Goal: Information Seeking & Learning: Learn about a topic

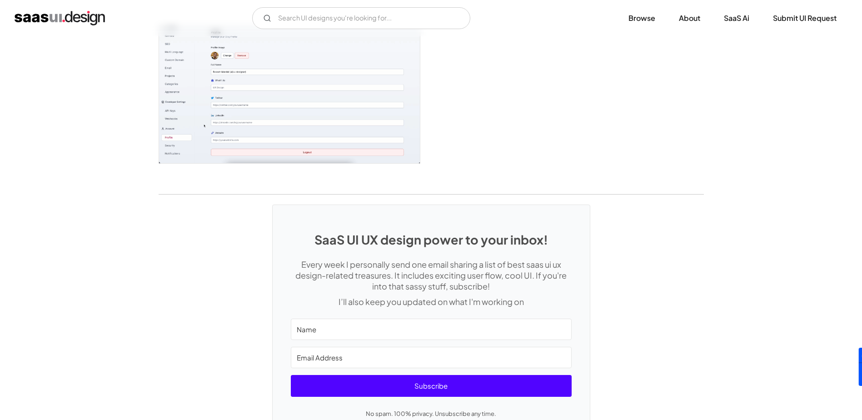
scroll to position [2435, 0]
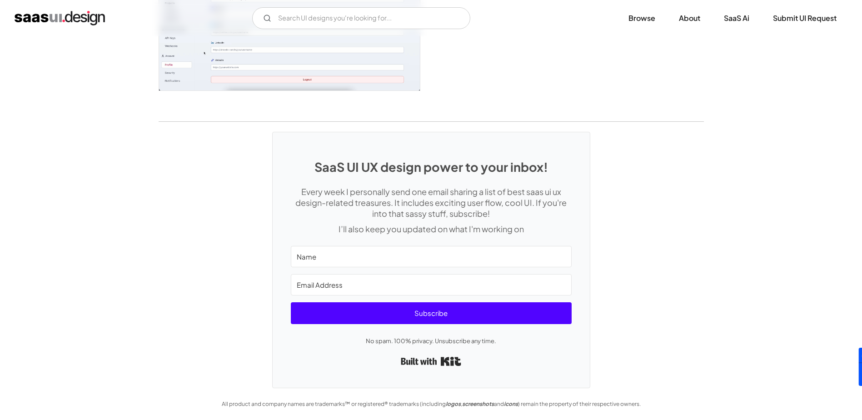
click at [238, 197] on div "SaaS UI UX design power to your inbox! Every week I personally send one email s…" at bounding box center [431, 255] width 862 height 266
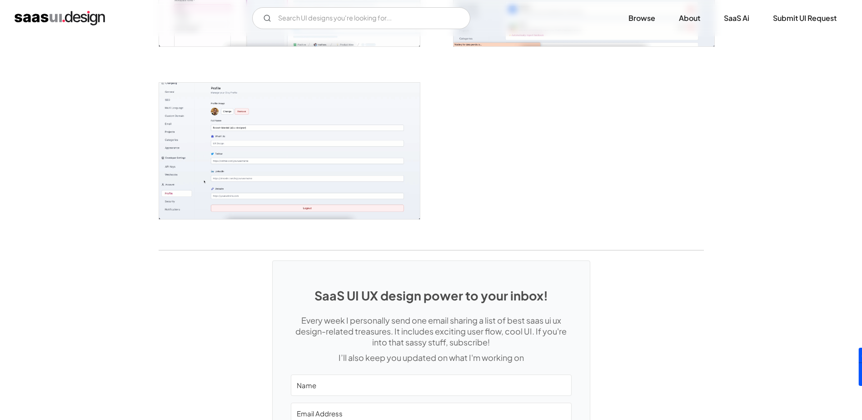
scroll to position [2253, 0]
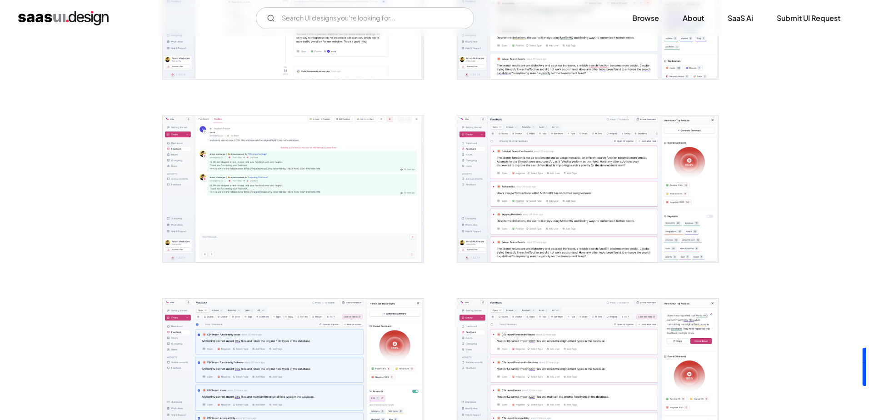
scroll to position [863, 0]
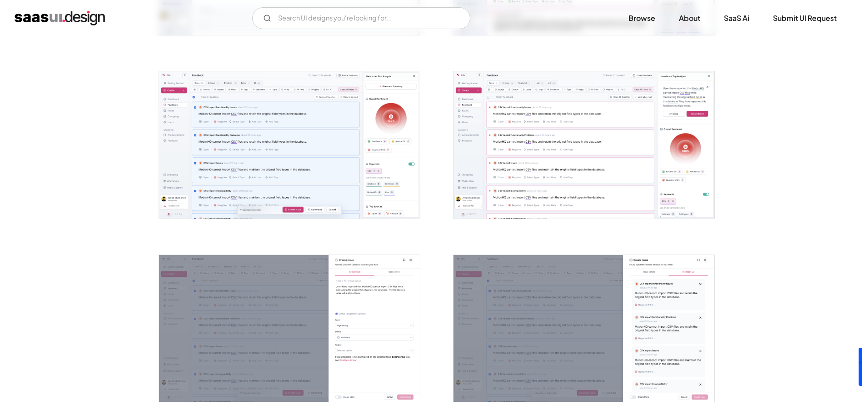
click at [341, 165] on img "open lightbox" at bounding box center [289, 144] width 261 height 147
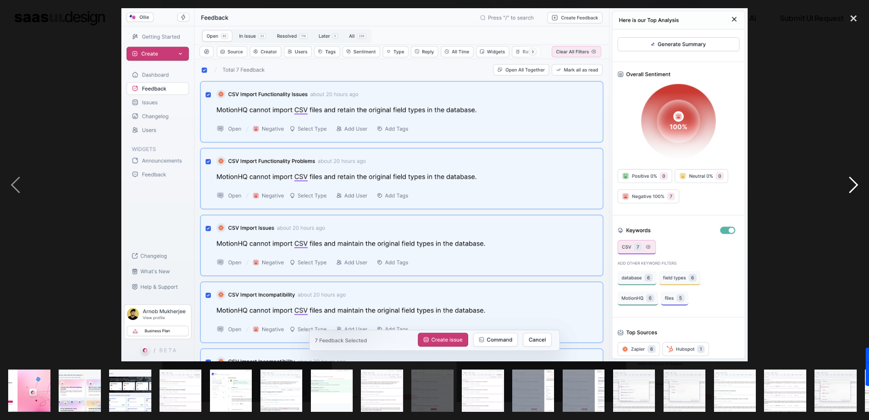
click at [846, 186] on div "next image" at bounding box center [853, 184] width 31 height 353
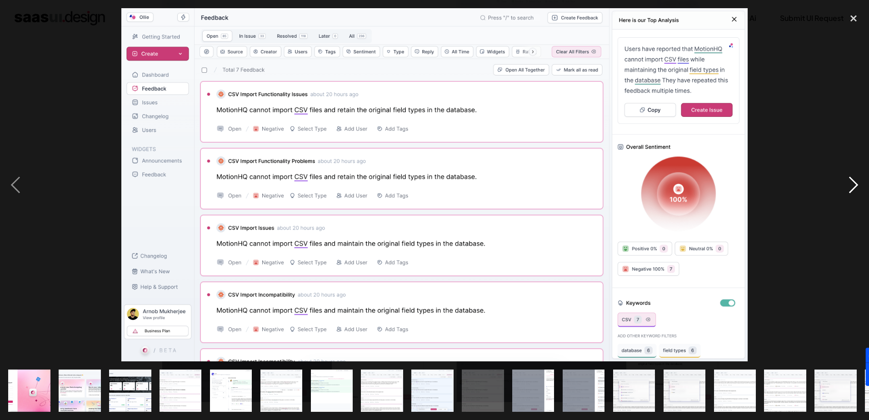
click at [846, 186] on div "next image" at bounding box center [853, 184] width 31 height 353
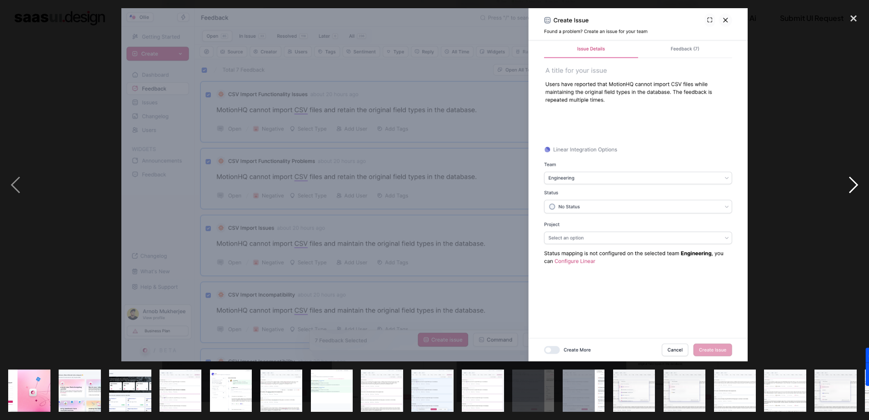
click at [846, 186] on div "next image" at bounding box center [853, 184] width 31 height 353
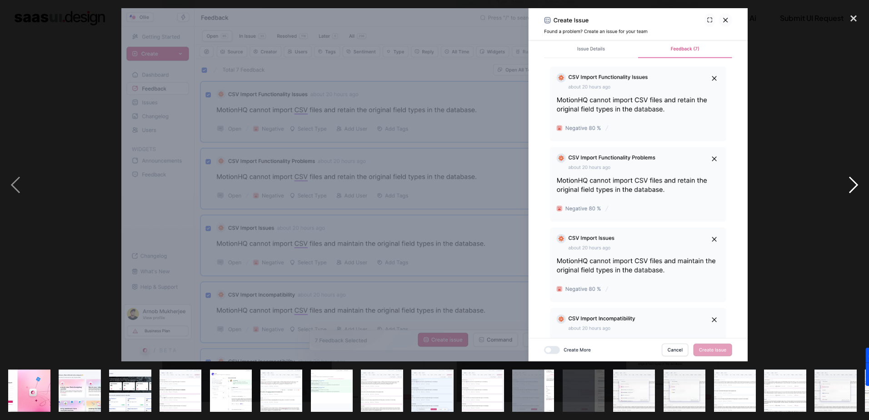
click at [846, 186] on div "next image" at bounding box center [853, 184] width 31 height 353
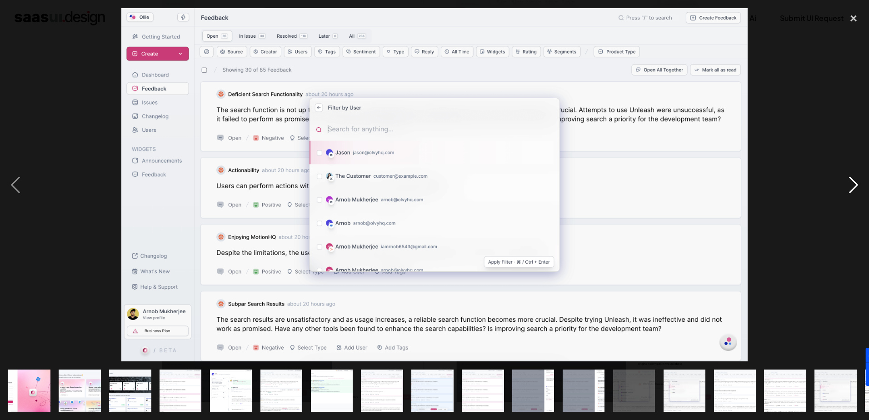
click at [852, 182] on div "next image" at bounding box center [853, 184] width 31 height 353
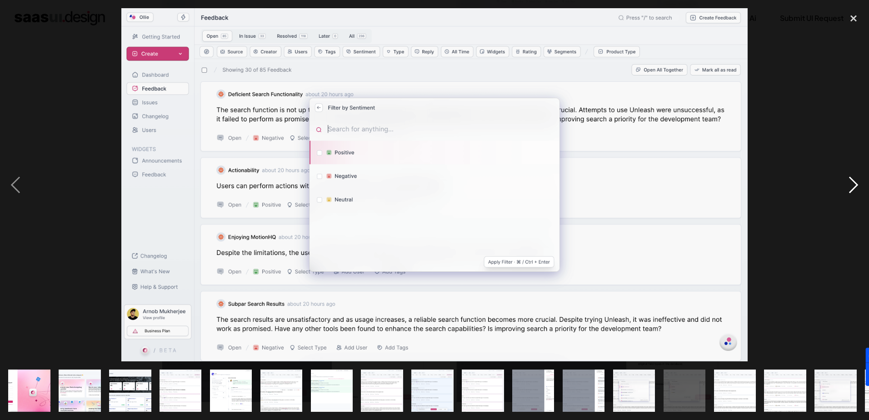
click at [852, 182] on div "next image" at bounding box center [853, 184] width 31 height 353
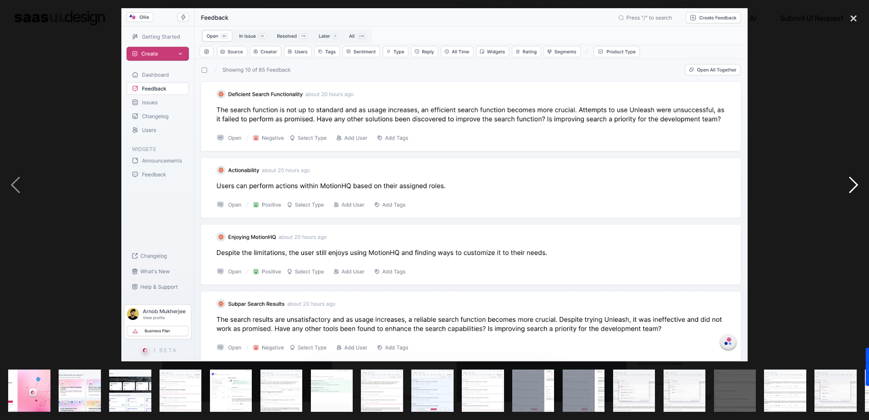
click at [852, 182] on div "next image" at bounding box center [853, 184] width 31 height 353
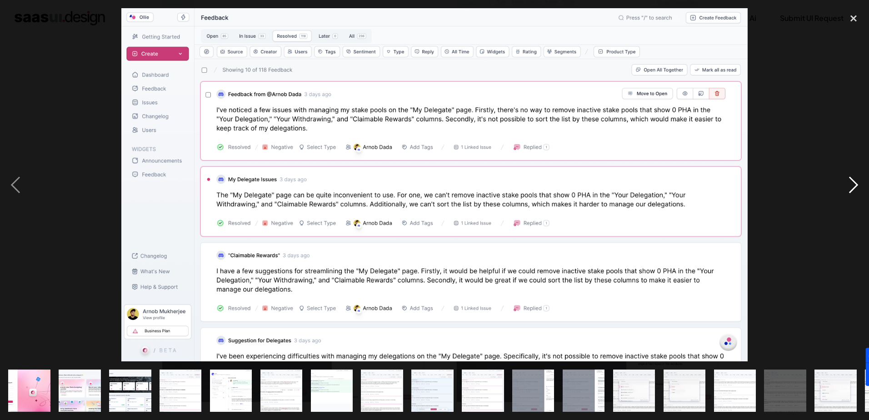
click at [852, 182] on div "next image" at bounding box center [853, 184] width 31 height 353
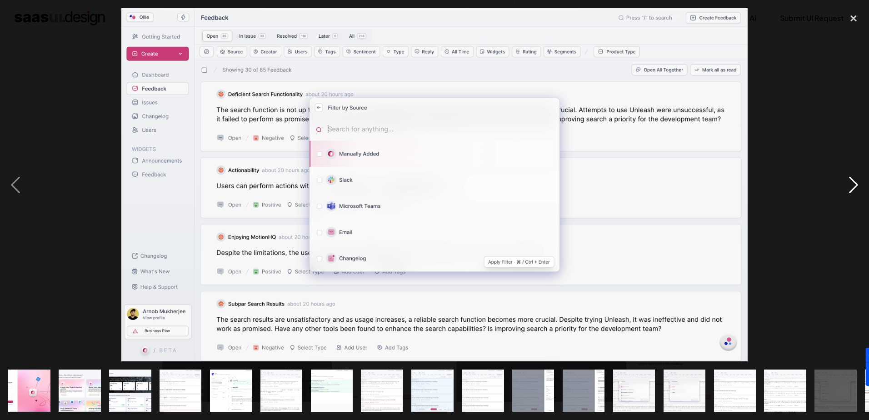
click at [849, 179] on div "next image" at bounding box center [853, 184] width 31 height 353
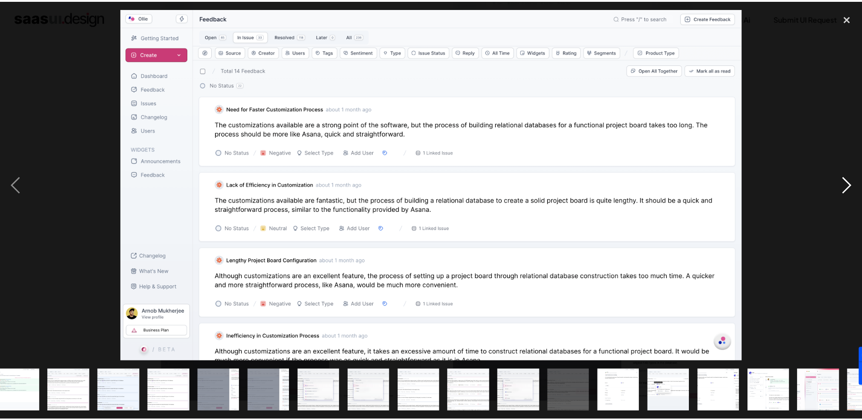
scroll to position [0, 399]
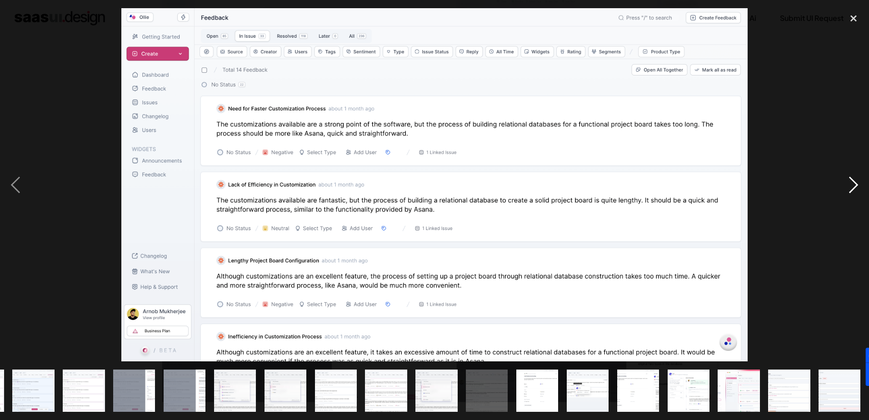
click at [849, 179] on div "next image" at bounding box center [853, 184] width 31 height 353
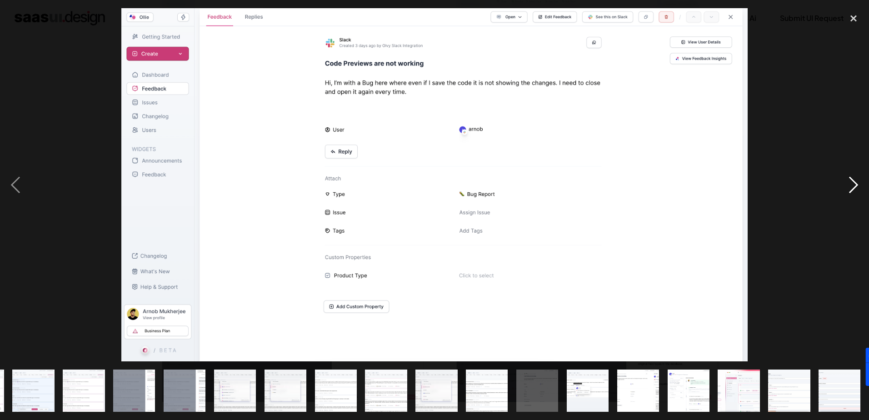
click at [849, 179] on div "next image" at bounding box center [853, 184] width 31 height 353
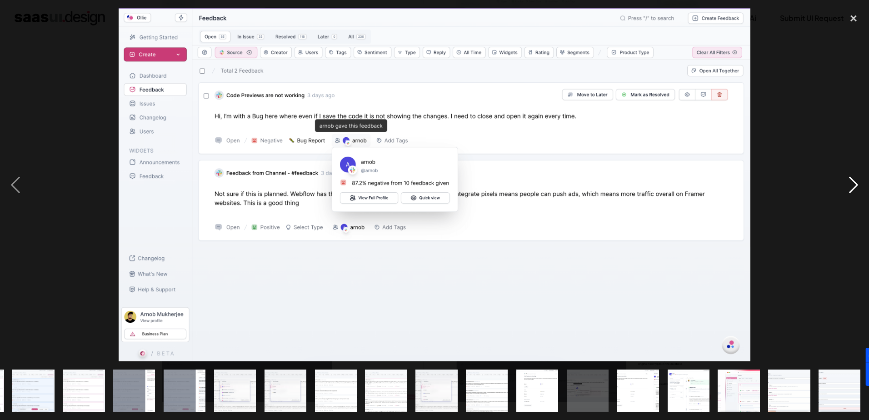
click at [849, 179] on div "next image" at bounding box center [853, 184] width 31 height 353
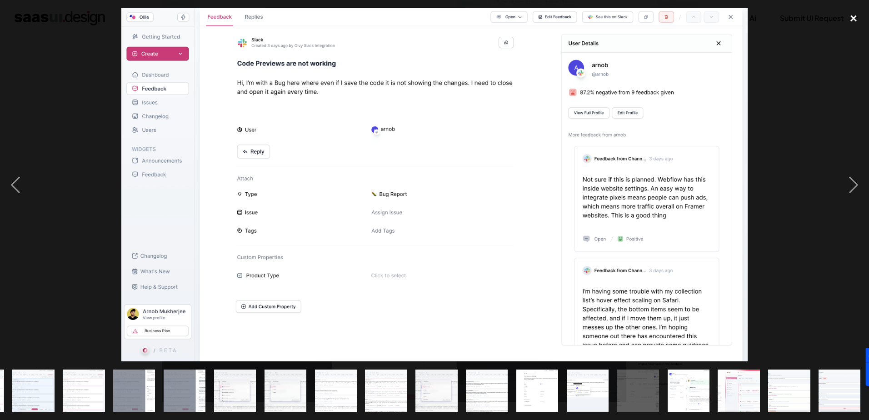
click at [854, 17] on div "close lightbox" at bounding box center [853, 18] width 31 height 20
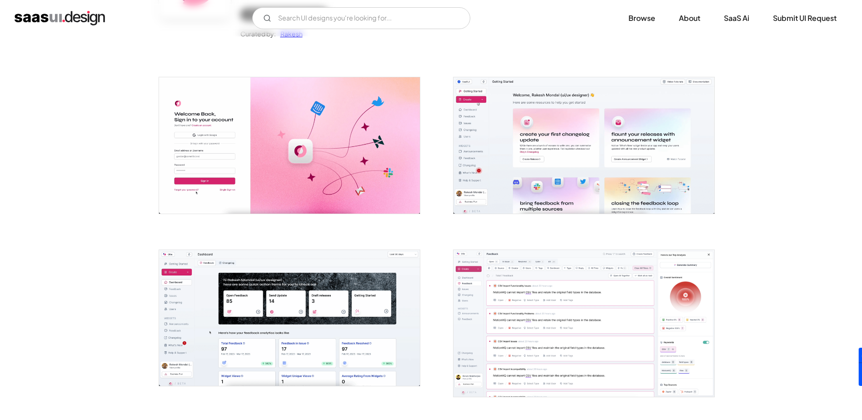
scroll to position [0, 0]
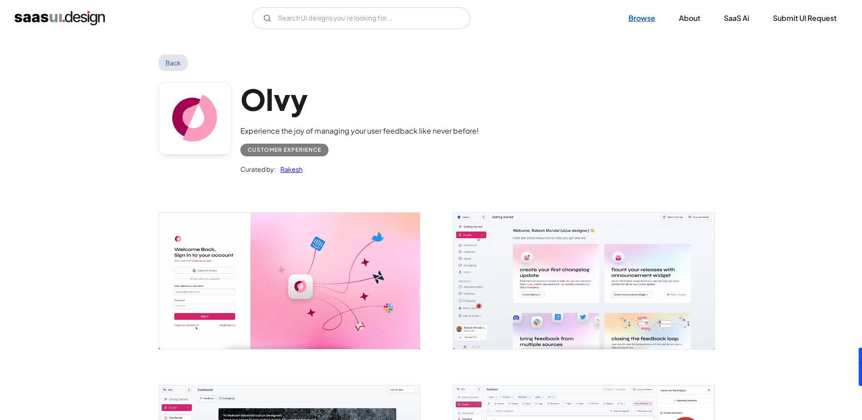
click at [638, 18] on link "Browse" at bounding box center [641, 18] width 49 height 20
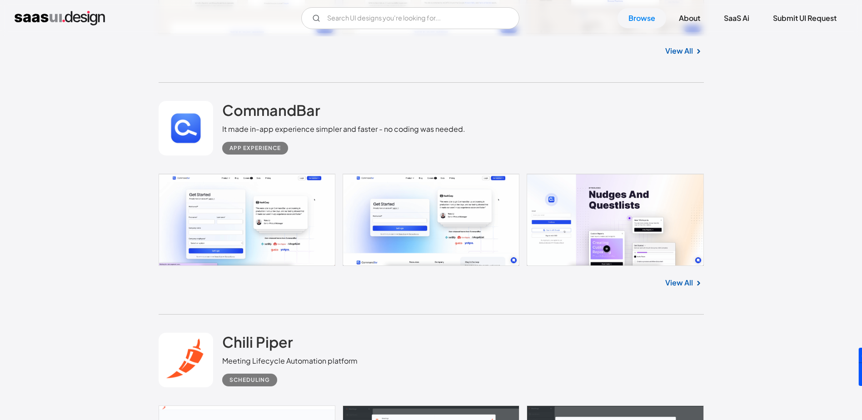
scroll to position [2226, 0]
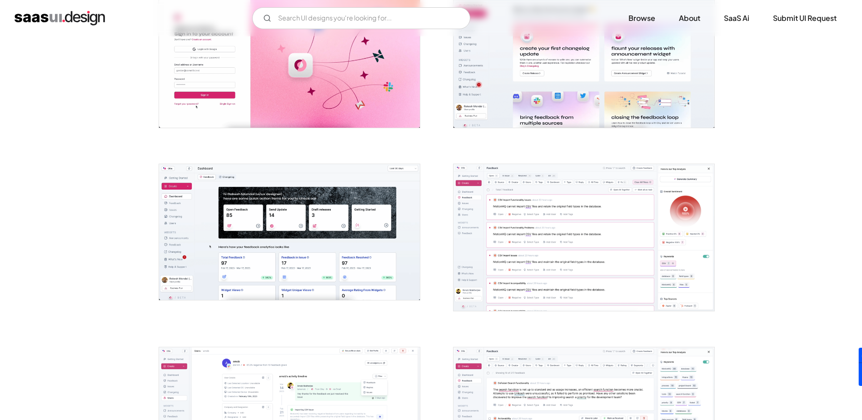
scroll to position [227, 0]
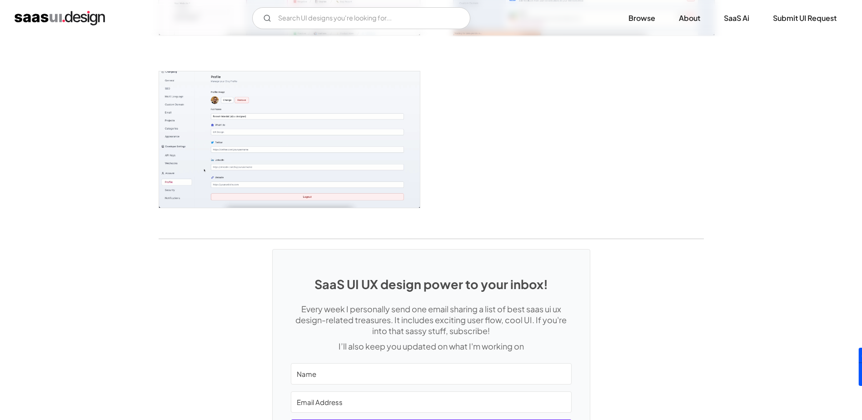
scroll to position [2317, 0]
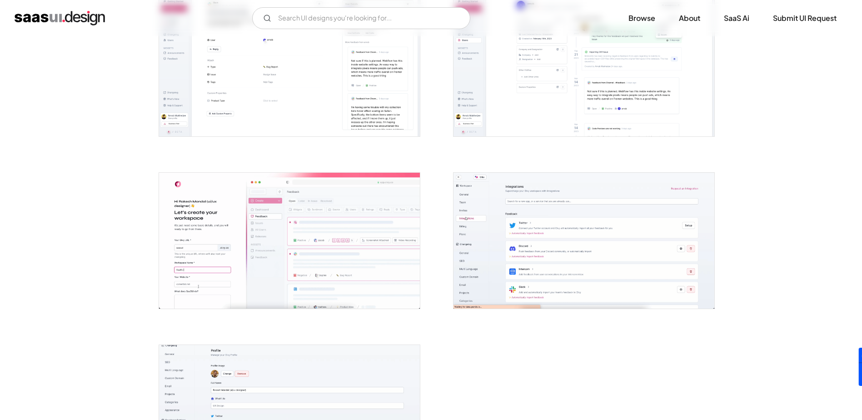
click at [325, 212] on img "open lightbox" at bounding box center [289, 241] width 261 height 136
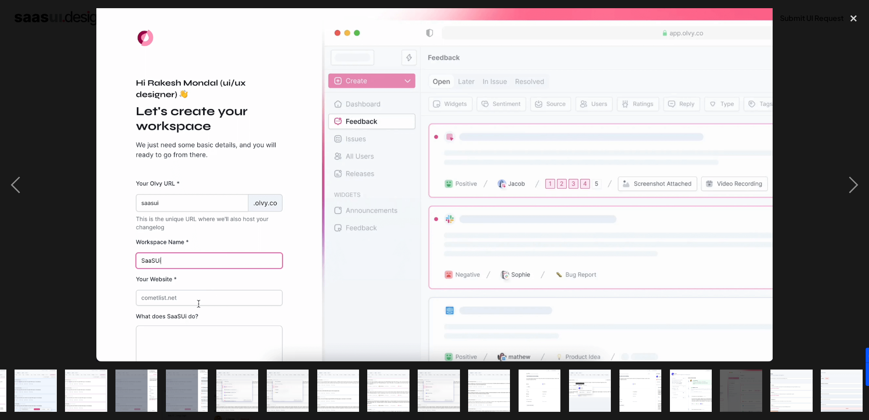
scroll to position [0, 399]
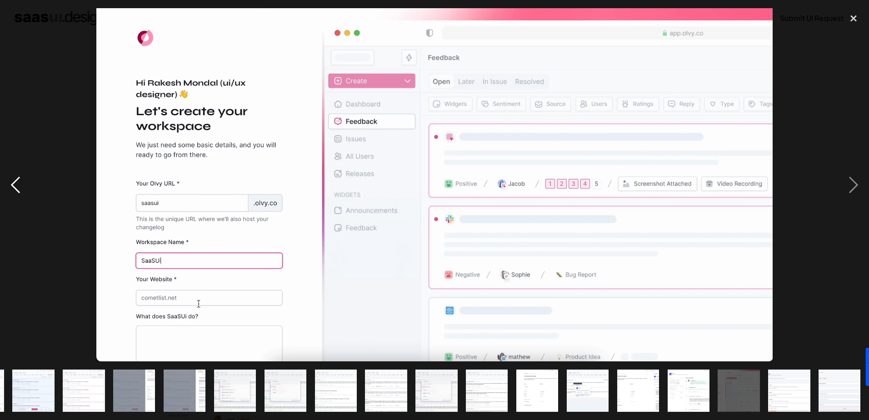
click at [18, 187] on div "previous image" at bounding box center [15, 184] width 31 height 353
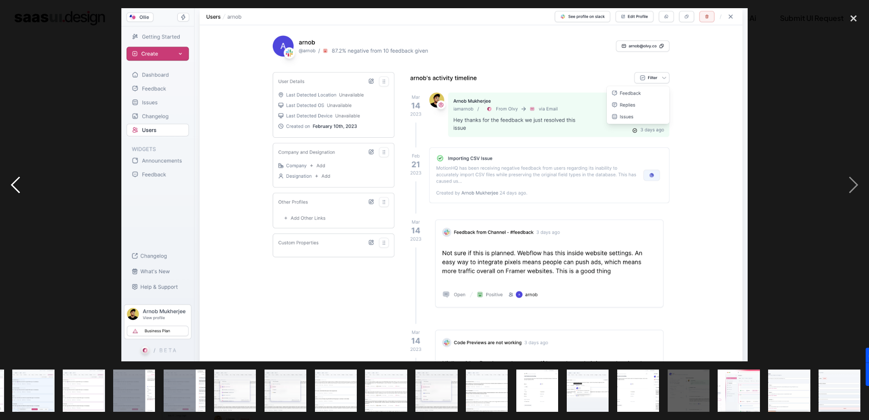
click at [18, 187] on div "previous image" at bounding box center [15, 184] width 31 height 353
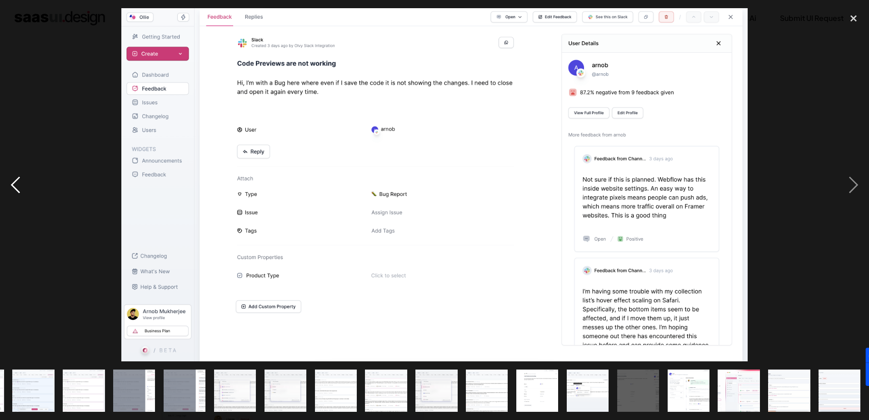
click at [18, 187] on div "previous image" at bounding box center [15, 184] width 31 height 353
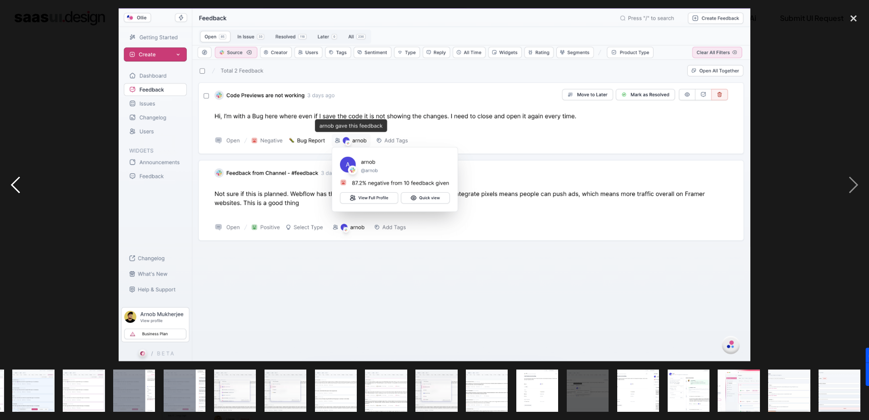
click at [18, 187] on div "previous image" at bounding box center [15, 184] width 31 height 353
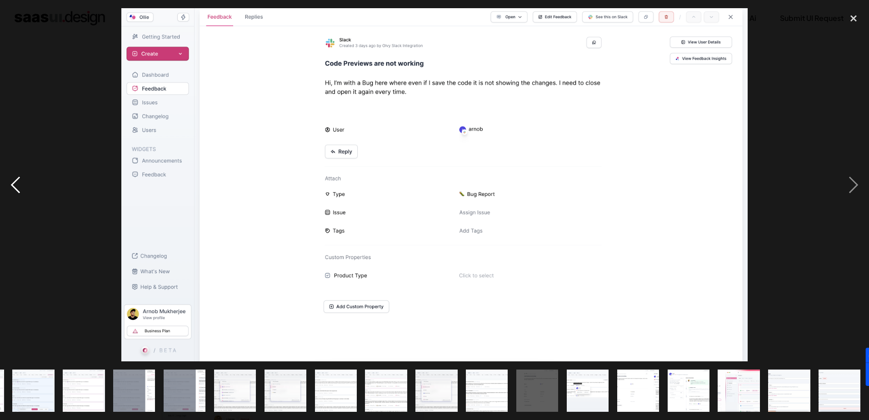
click at [18, 187] on div "previous image" at bounding box center [15, 184] width 31 height 353
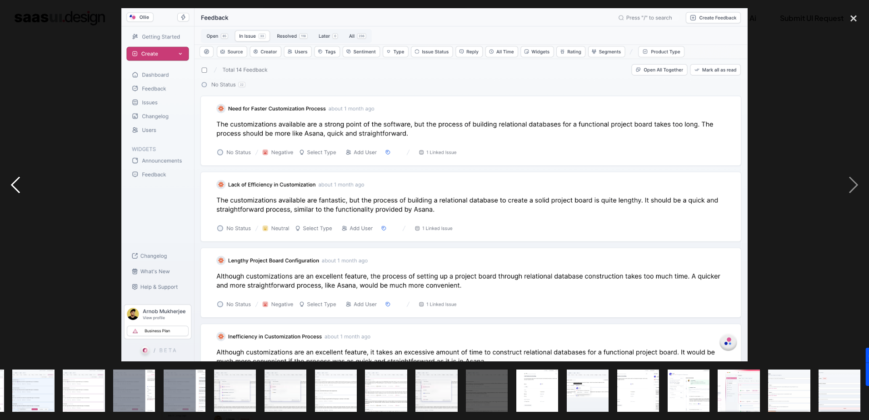
click at [18, 187] on div "previous image" at bounding box center [15, 184] width 31 height 353
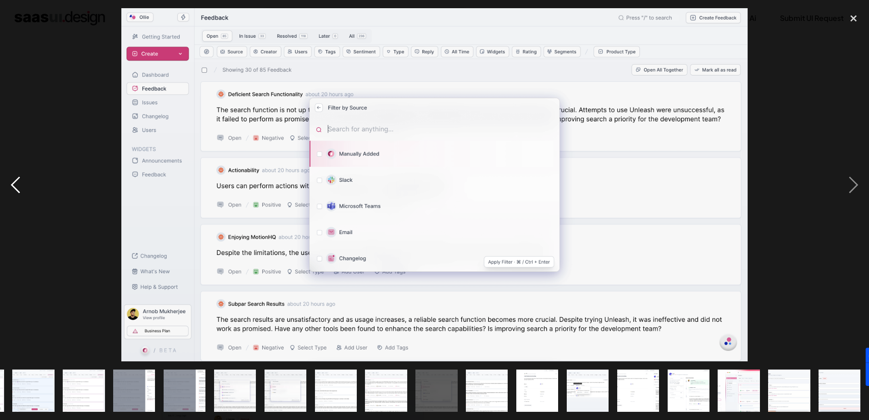
click at [18, 187] on div "previous image" at bounding box center [15, 184] width 31 height 353
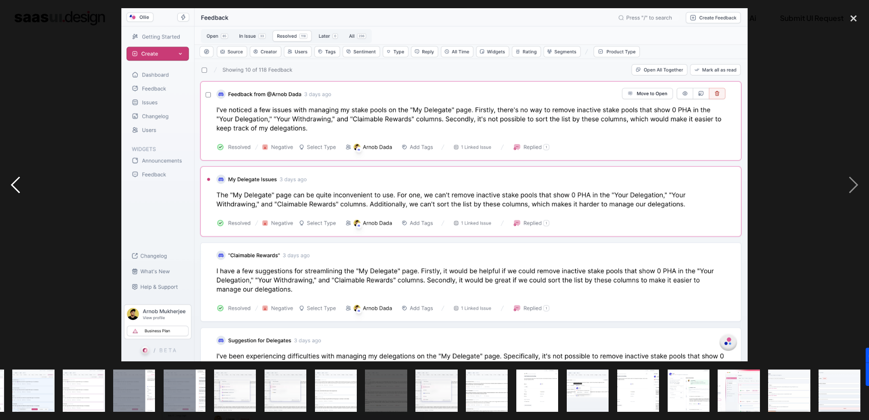
click at [18, 187] on div "previous image" at bounding box center [15, 184] width 31 height 353
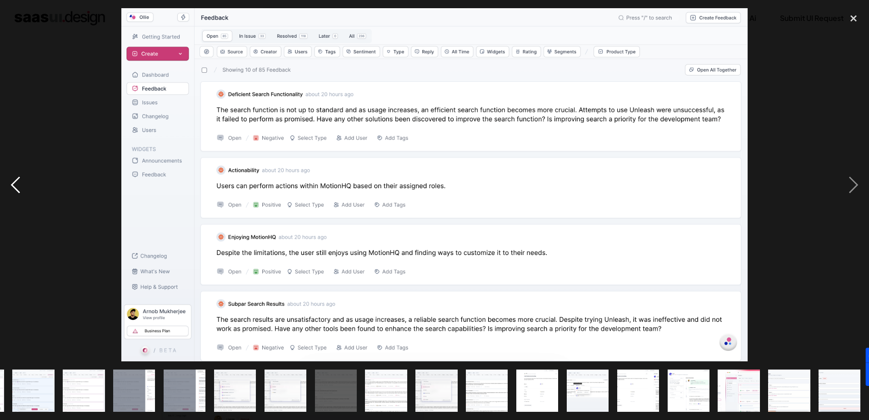
click at [18, 187] on div "previous image" at bounding box center [15, 184] width 31 height 353
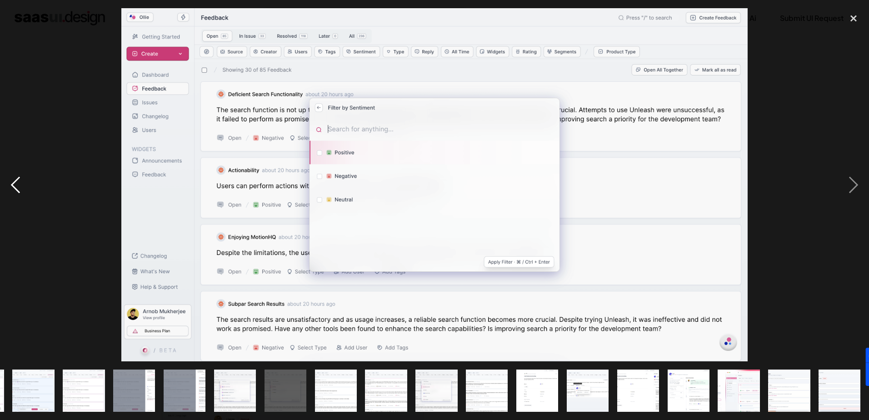
click at [18, 187] on div "previous image" at bounding box center [15, 184] width 31 height 353
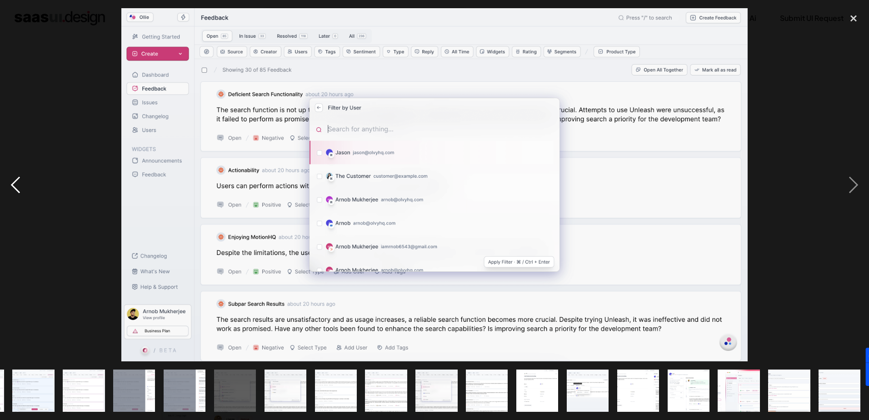
click at [18, 187] on div "previous image" at bounding box center [15, 184] width 31 height 353
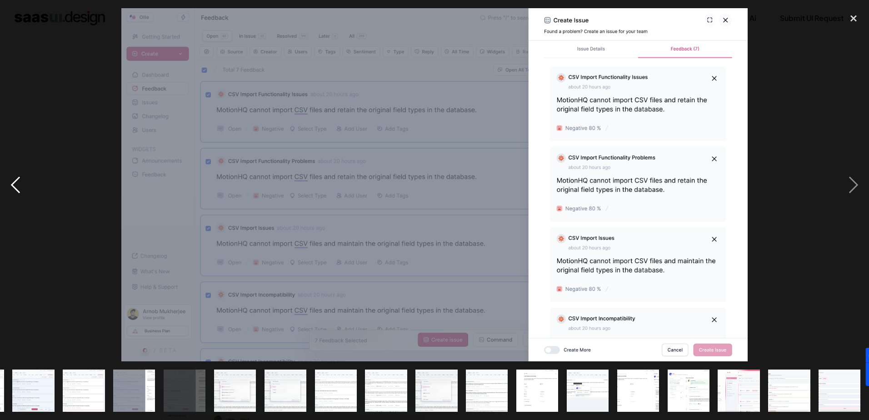
click at [18, 187] on div "previous image" at bounding box center [15, 184] width 31 height 353
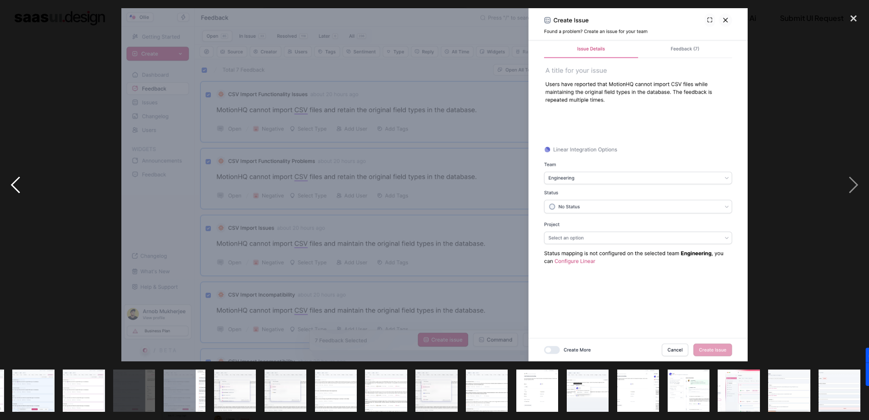
click at [18, 187] on div "previous image" at bounding box center [15, 184] width 31 height 353
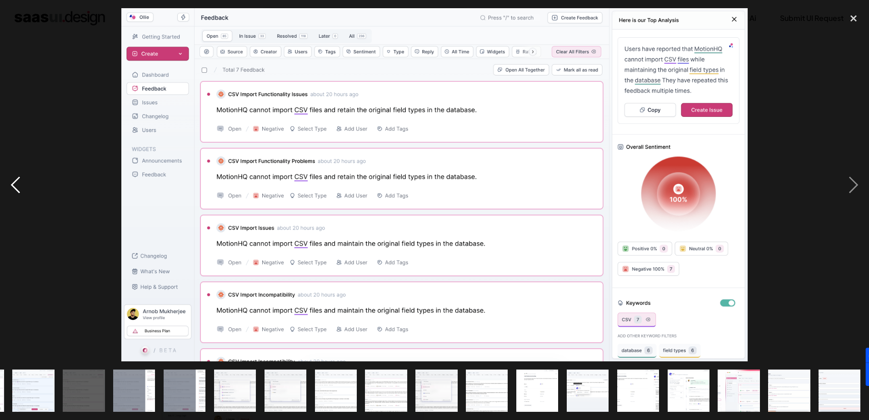
click at [18, 187] on div "previous image" at bounding box center [15, 184] width 31 height 353
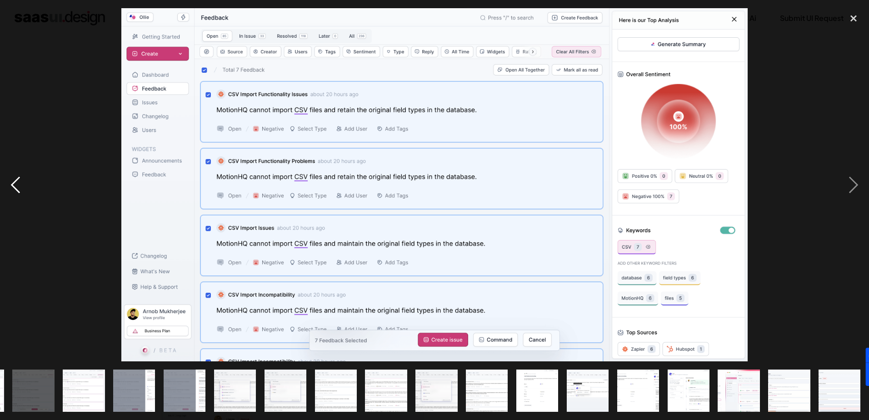
click at [18, 187] on div "previous image" at bounding box center [15, 184] width 31 height 353
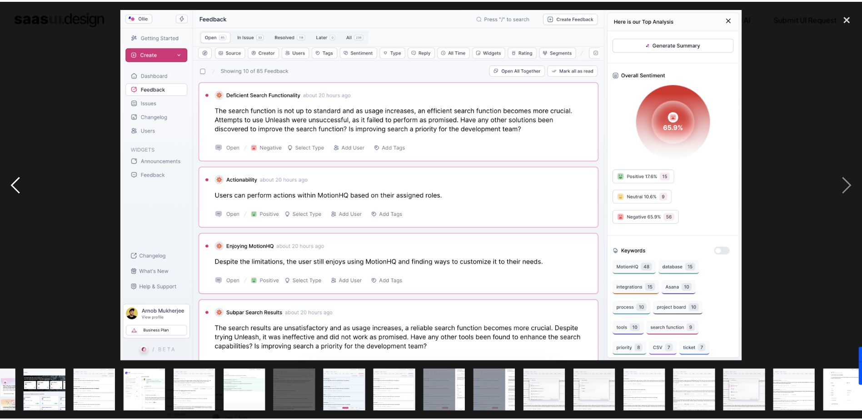
scroll to position [0, 0]
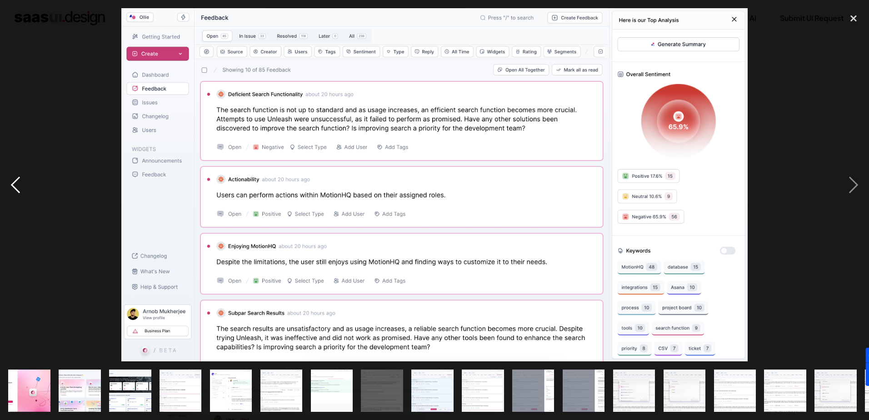
click at [18, 187] on div "previous image" at bounding box center [15, 184] width 31 height 353
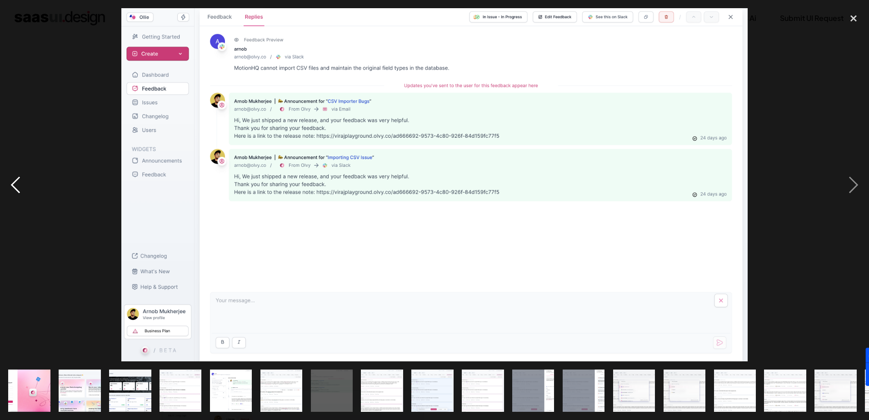
click at [18, 187] on div "previous image" at bounding box center [15, 184] width 31 height 353
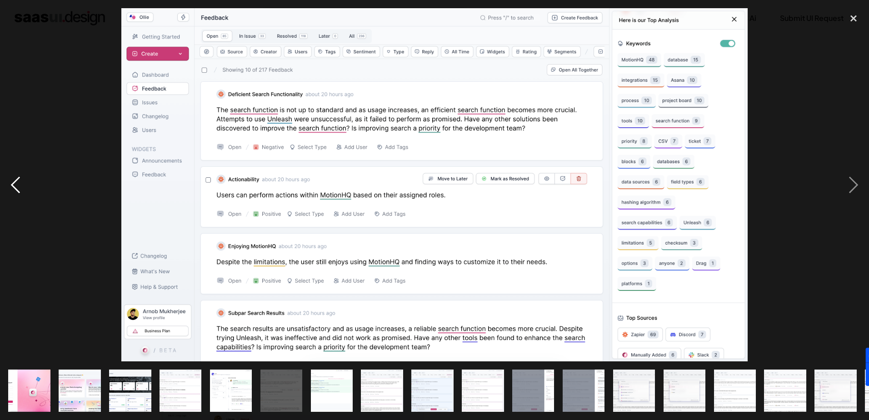
click at [18, 187] on div "previous image" at bounding box center [15, 184] width 31 height 353
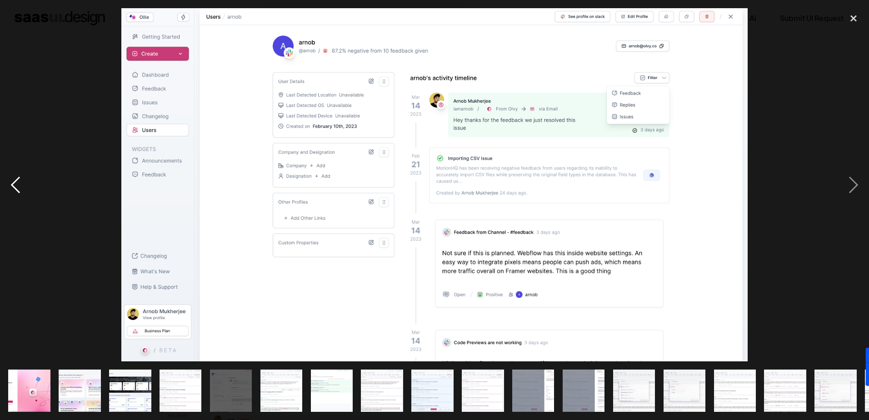
click at [18, 187] on div "previous image" at bounding box center [15, 184] width 31 height 353
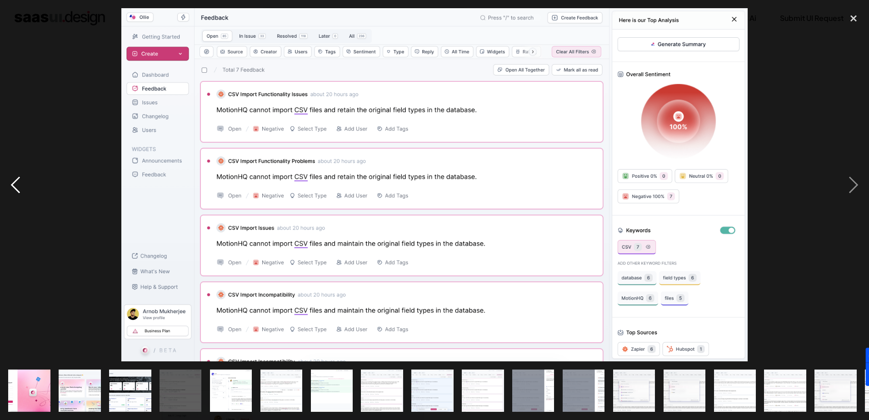
click at [18, 187] on div "previous image" at bounding box center [15, 184] width 31 height 353
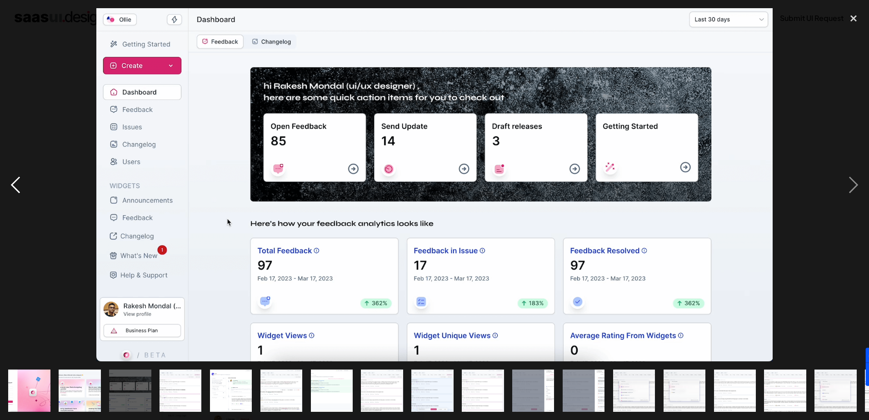
click at [18, 187] on div "previous image" at bounding box center [15, 184] width 31 height 353
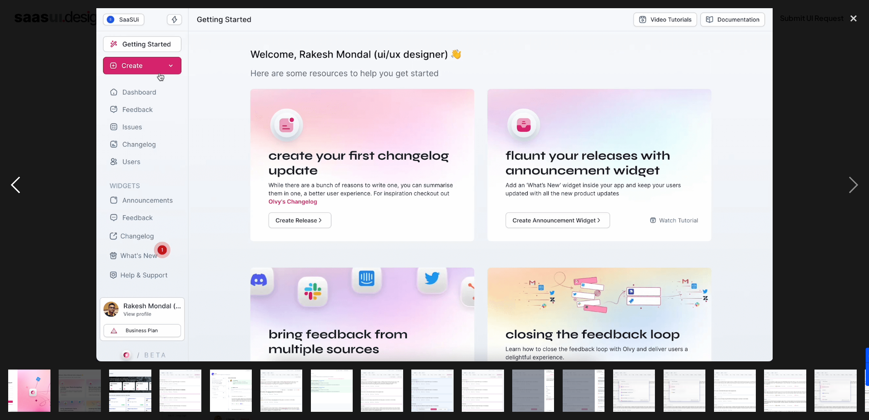
click at [18, 187] on div "previous image" at bounding box center [15, 184] width 31 height 353
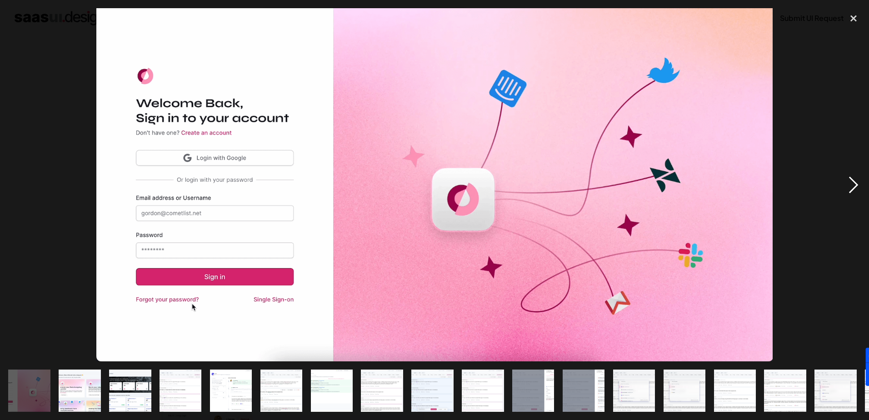
click at [855, 175] on div "next image" at bounding box center [853, 184] width 31 height 353
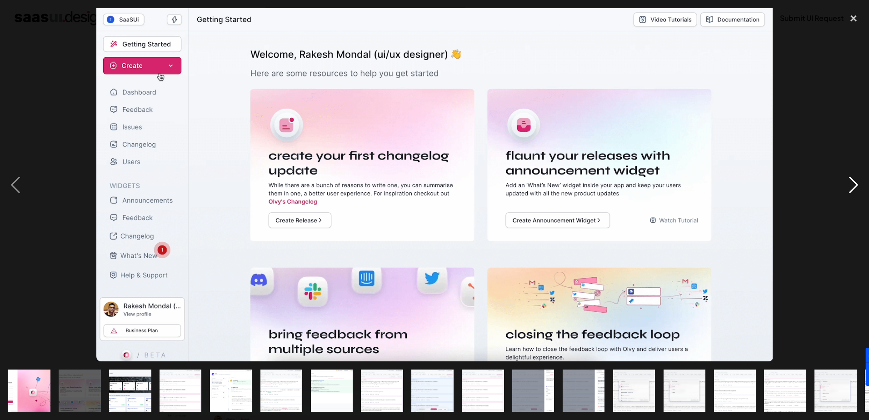
click at [850, 179] on div "next image" at bounding box center [853, 184] width 31 height 353
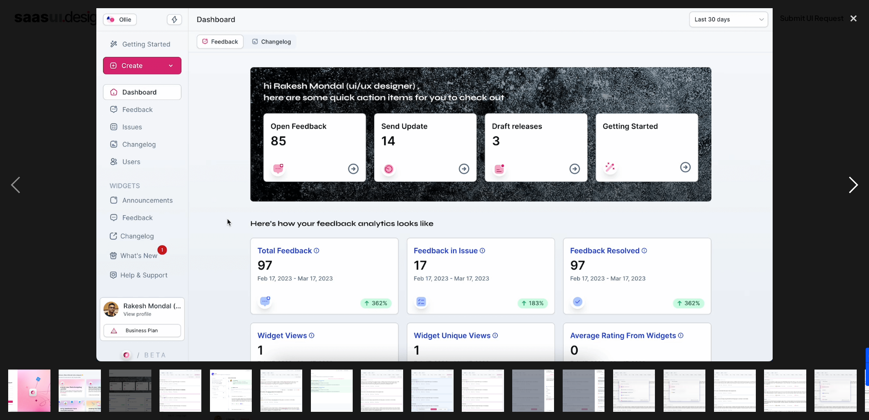
click at [850, 179] on div "next image" at bounding box center [853, 184] width 31 height 353
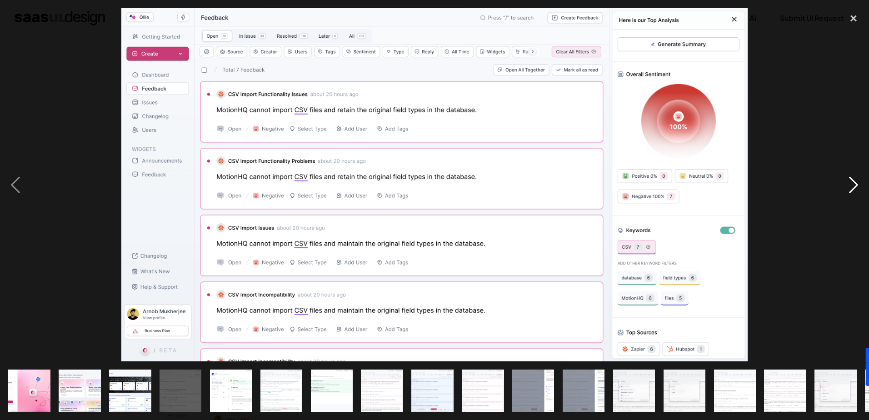
click at [850, 179] on div "next image" at bounding box center [853, 184] width 31 height 353
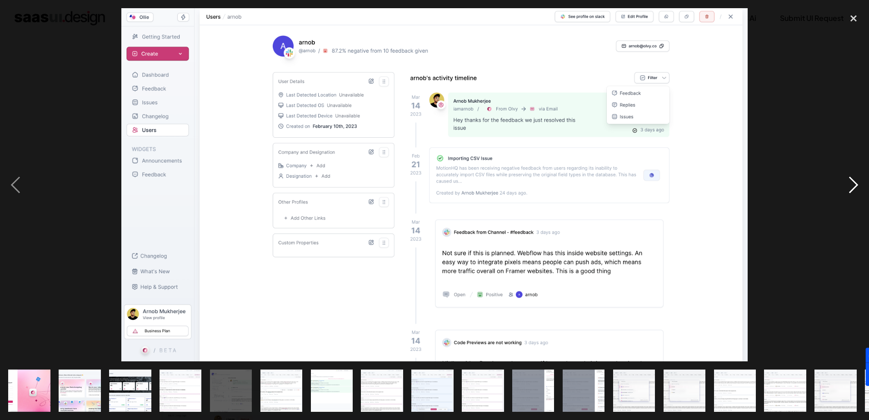
click at [850, 179] on div "next image" at bounding box center [853, 184] width 31 height 353
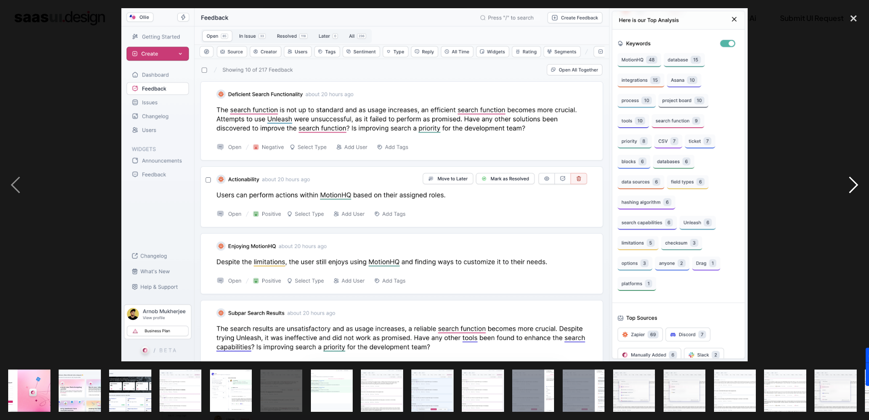
click at [850, 179] on div "next image" at bounding box center [853, 184] width 31 height 353
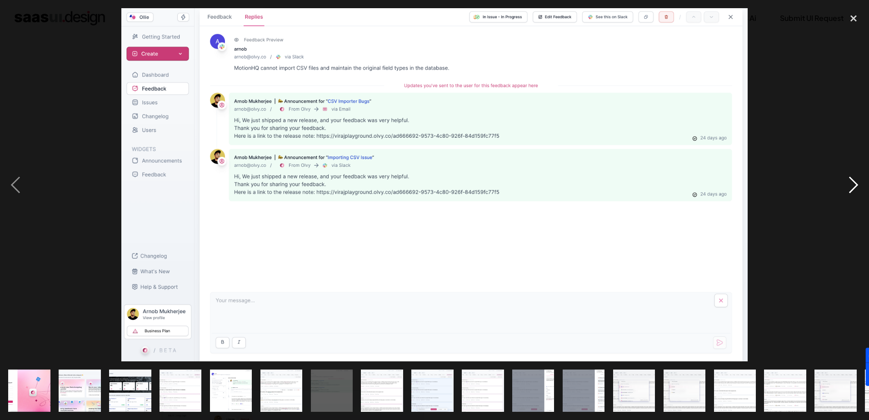
click at [850, 179] on div "next image" at bounding box center [853, 184] width 31 height 353
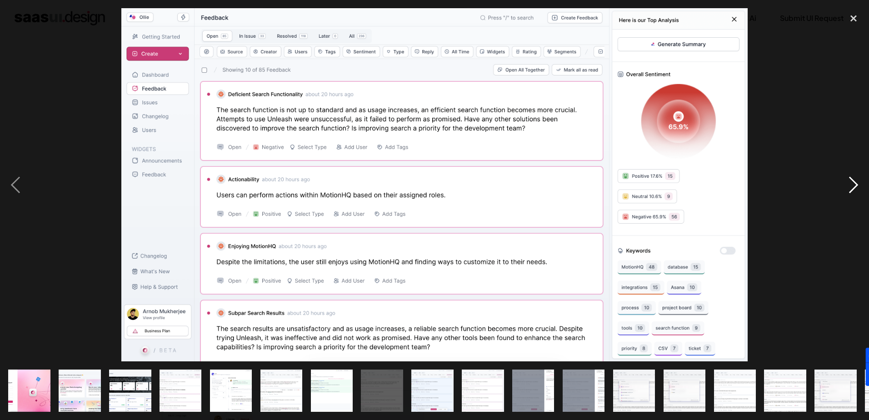
click at [850, 179] on div "next image" at bounding box center [853, 184] width 31 height 353
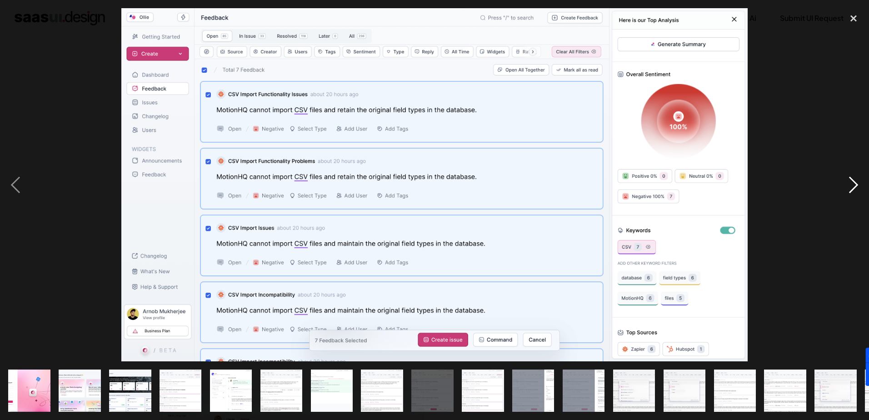
click at [850, 179] on div "next image" at bounding box center [853, 184] width 31 height 353
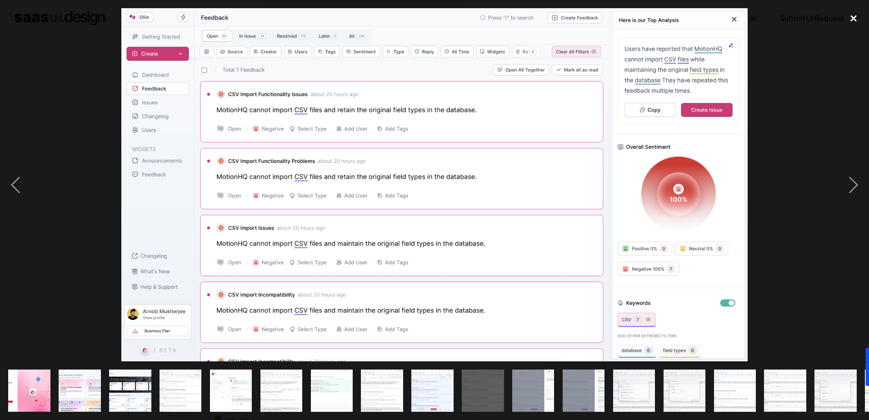
click at [850, 17] on div "close lightbox" at bounding box center [853, 18] width 31 height 20
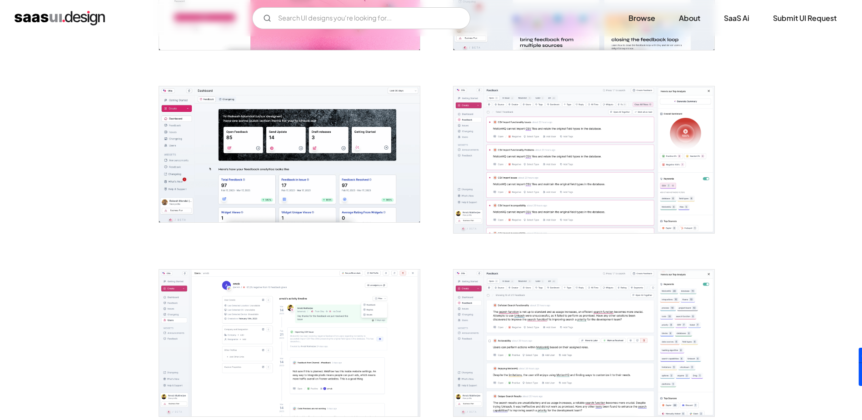
scroll to position [454, 0]
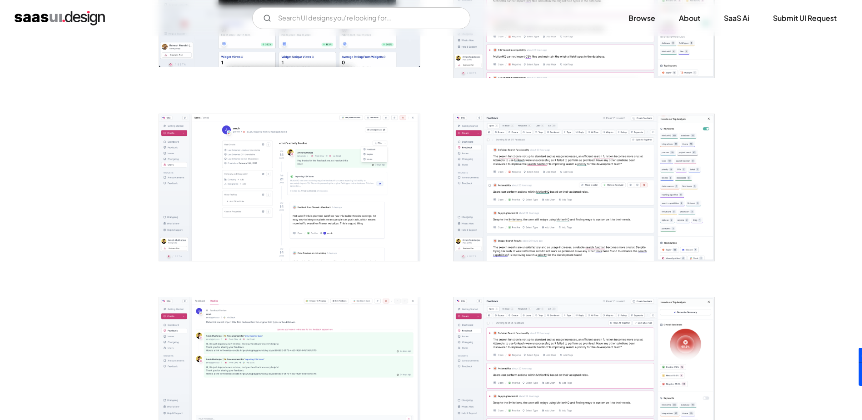
click at [352, 209] on img "open lightbox" at bounding box center [289, 187] width 261 height 147
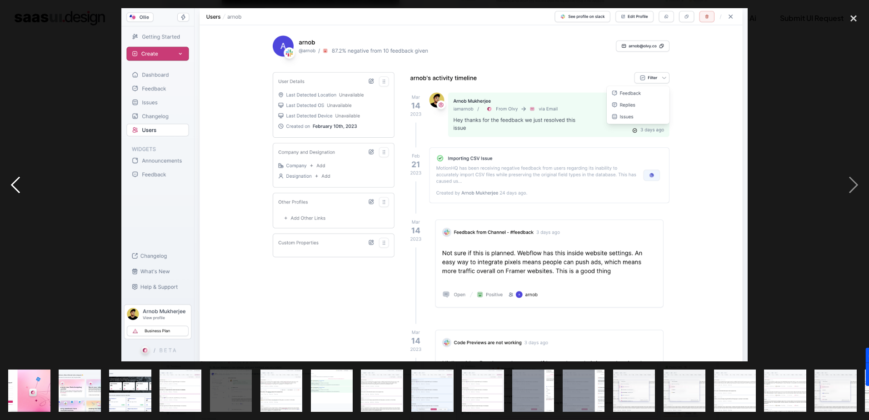
click at [19, 185] on div "previous image" at bounding box center [15, 184] width 31 height 353
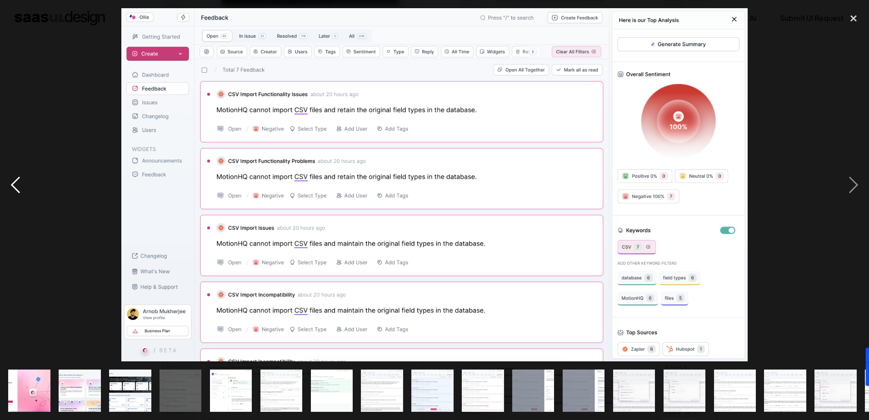
click at [19, 185] on div "previous image" at bounding box center [15, 184] width 31 height 353
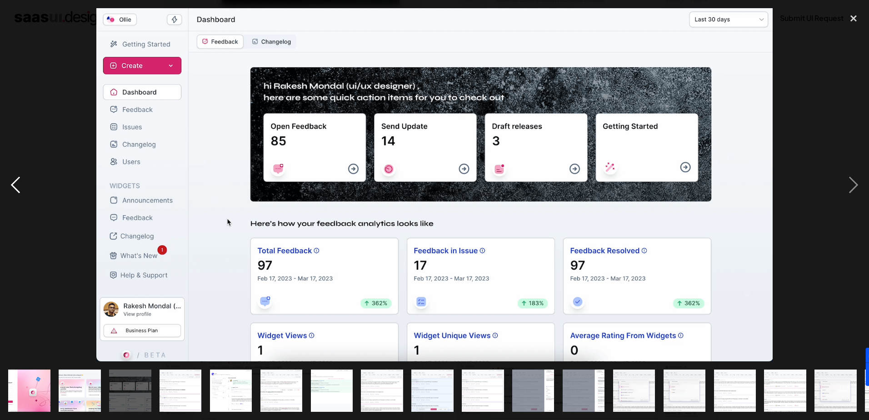
click at [19, 185] on div "previous image" at bounding box center [15, 184] width 31 height 353
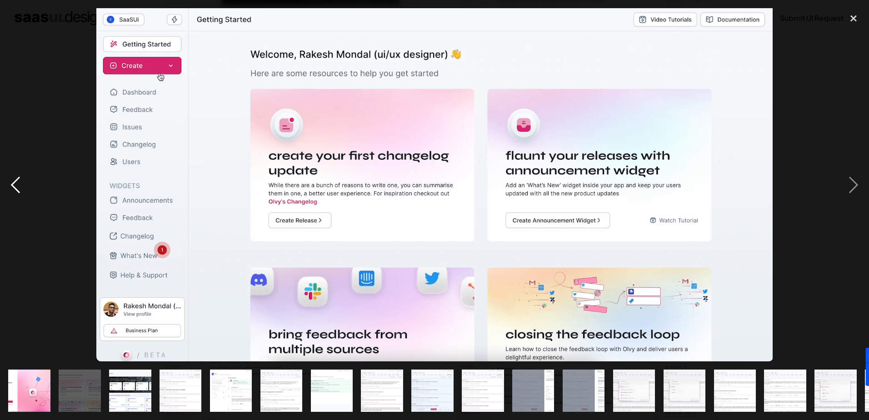
click at [19, 185] on div "previous image" at bounding box center [15, 184] width 31 height 353
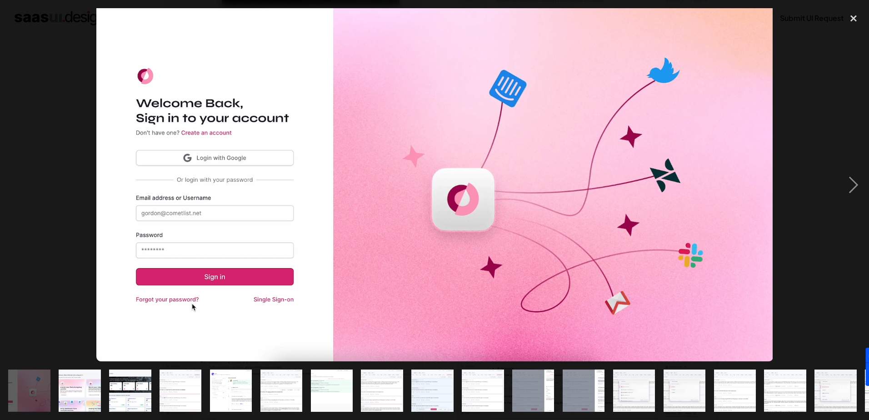
click at [19, 185] on div "previous image" at bounding box center [15, 184] width 31 height 353
click at [857, 18] on div "close lightbox" at bounding box center [853, 18] width 31 height 20
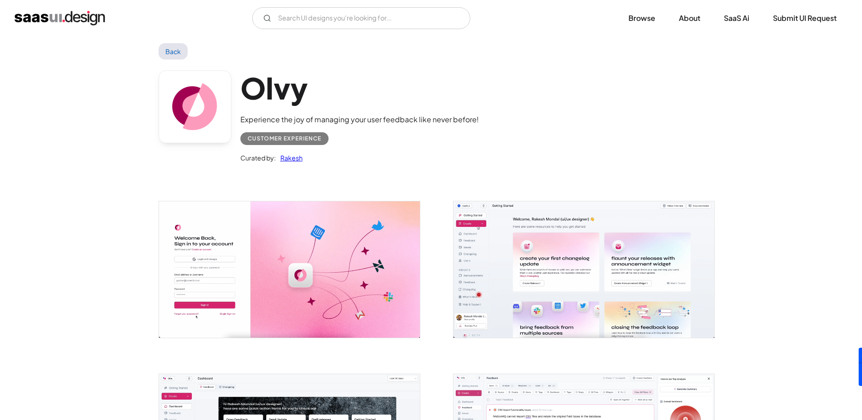
scroll to position [0, 0]
